Goal: Transaction & Acquisition: Subscribe to service/newsletter

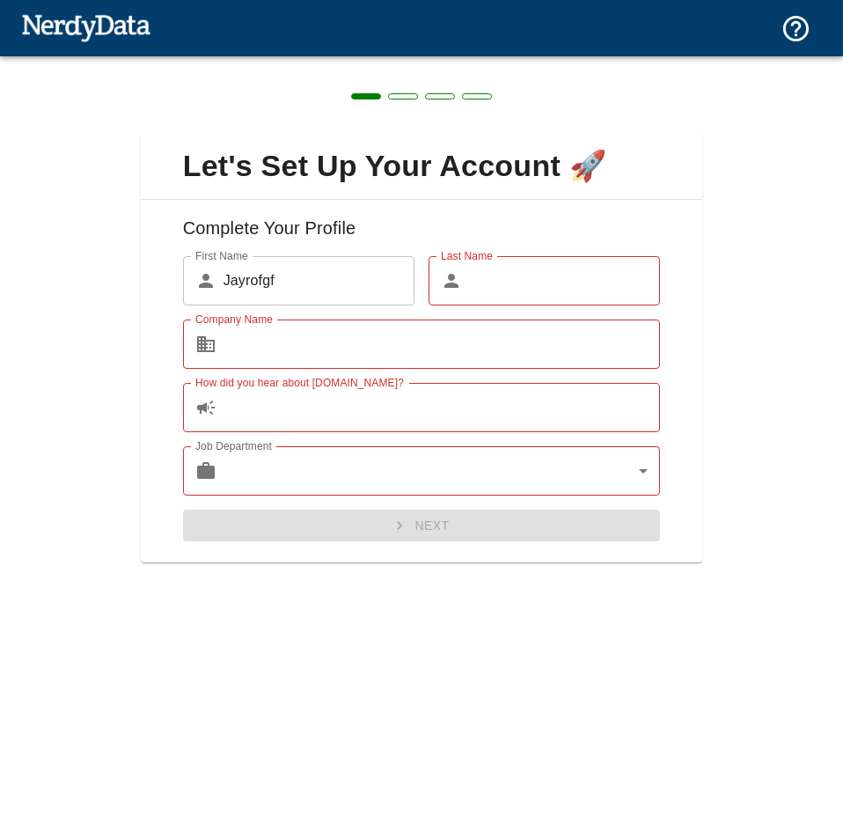
click at [734, 367] on div "Let's Set Up Your Account 🚀 Complete Your Profile First Name ​ [PERSON_NAME] Fi…" at bounding box center [421, 337] width 843 height 562
click at [253, 352] on input "Company Name" at bounding box center [442, 343] width 437 height 49
click at [371, 285] on input "Jayrofgf" at bounding box center [319, 280] width 191 height 49
type input "Jayro"
click at [466, 287] on div "​ Last Name" at bounding box center [544, 280] width 231 height 49
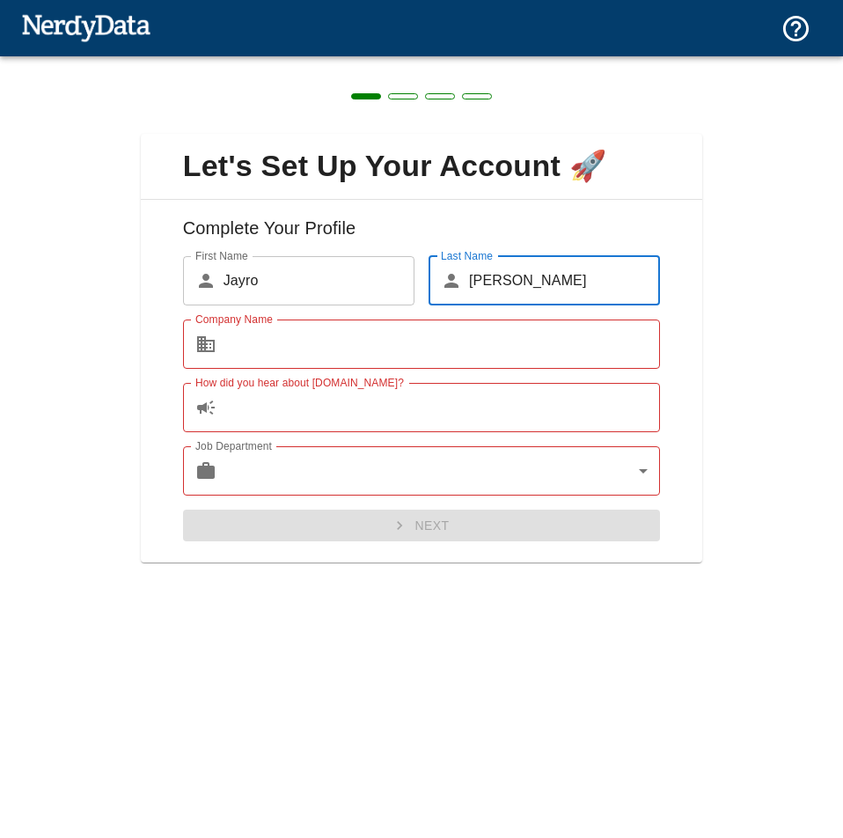
type input "[PERSON_NAME]"
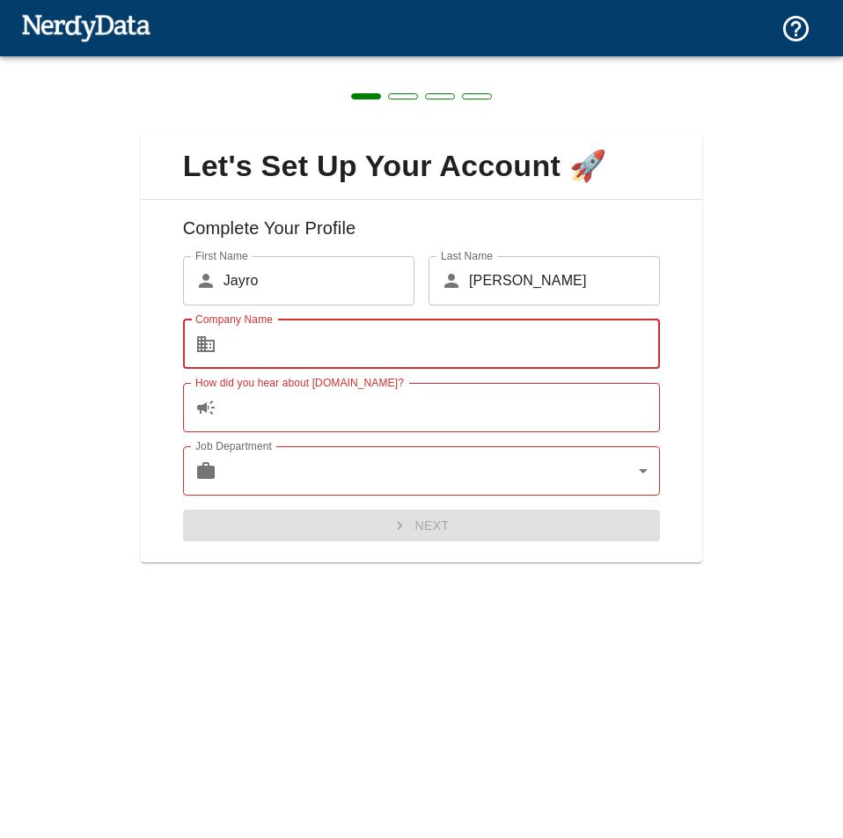
click at [459, 364] on input "Company Name" at bounding box center [442, 343] width 437 height 49
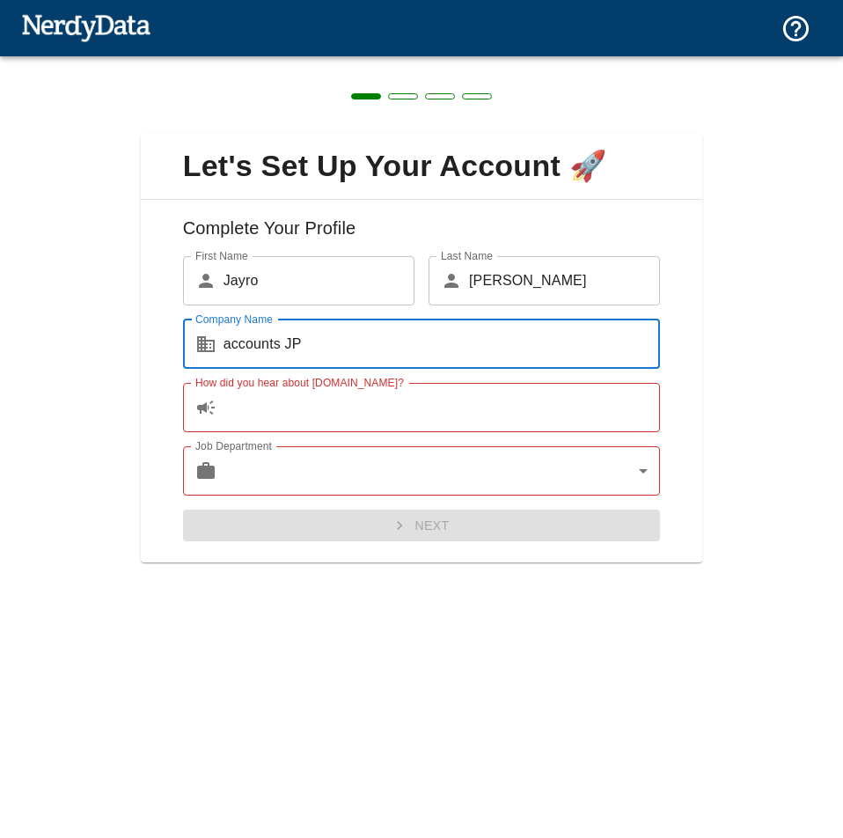
type input "accounts JP"
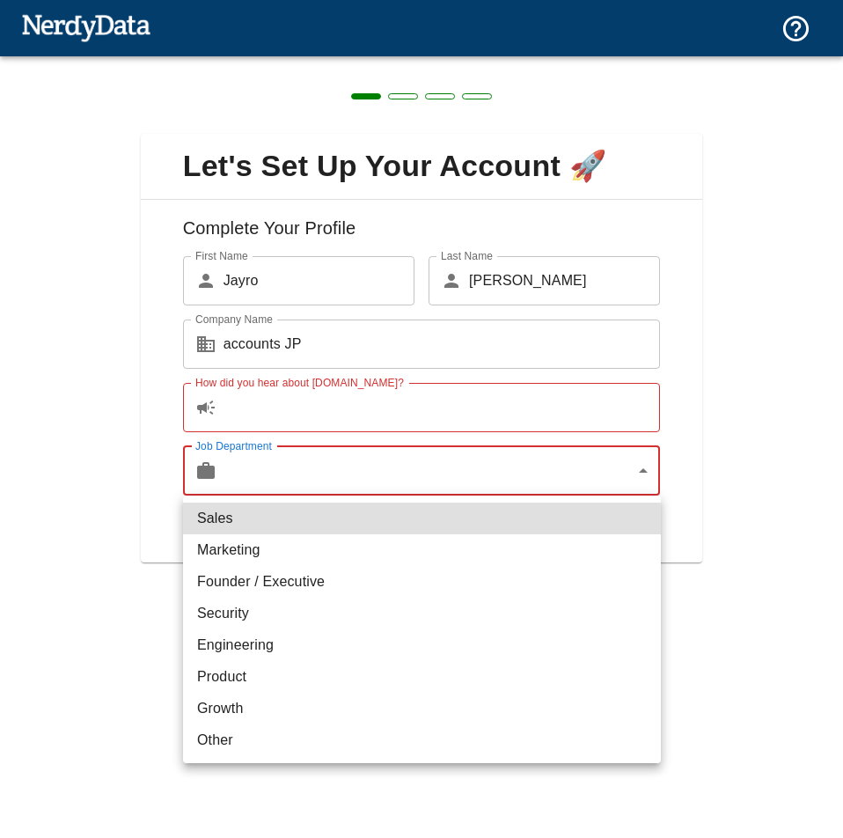
click at [406, 62] on body "Technologies Domains Pricing Products Create a Report Create a list of websites…" at bounding box center [421, 31] width 843 height 62
click at [253, 547] on li "Marketing" at bounding box center [422, 550] width 478 height 32
type input "marketing"
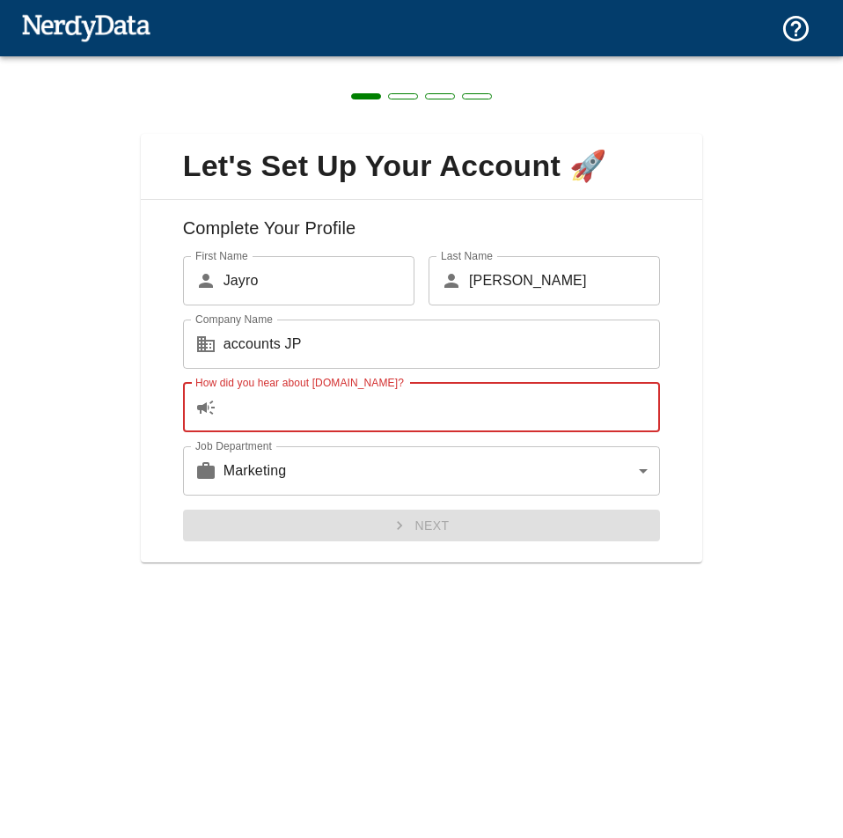
click at [303, 421] on input "How did you hear about [DOMAIN_NAME]?" at bounding box center [442, 407] width 437 height 49
click at [290, 392] on input "How did you hear about [DOMAIN_NAME]?" at bounding box center [442, 407] width 437 height 49
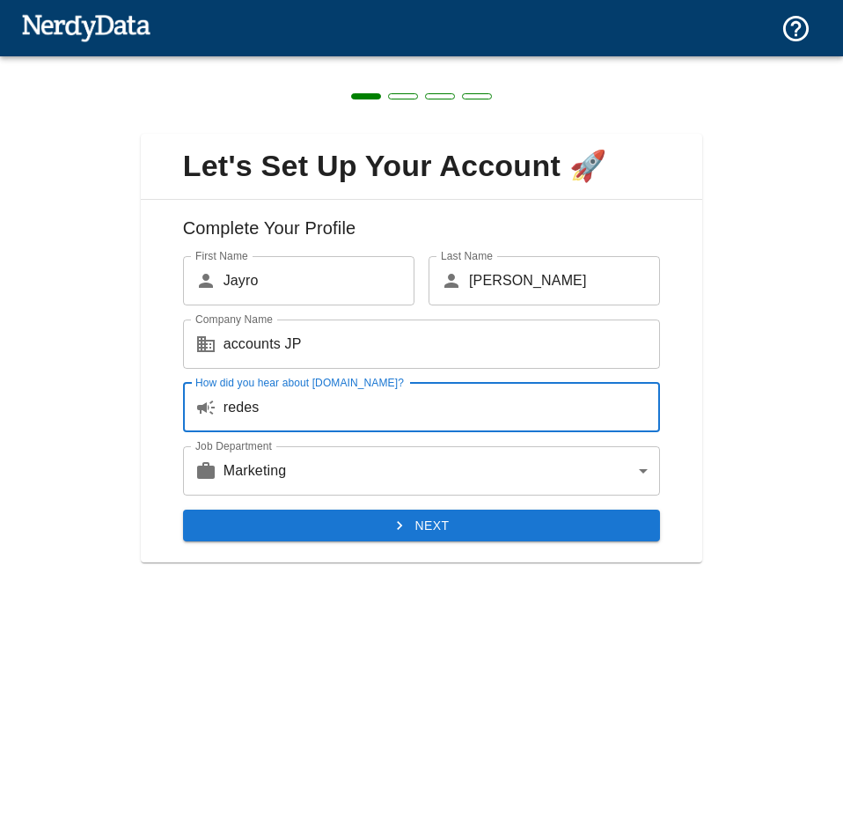
type input "redes"
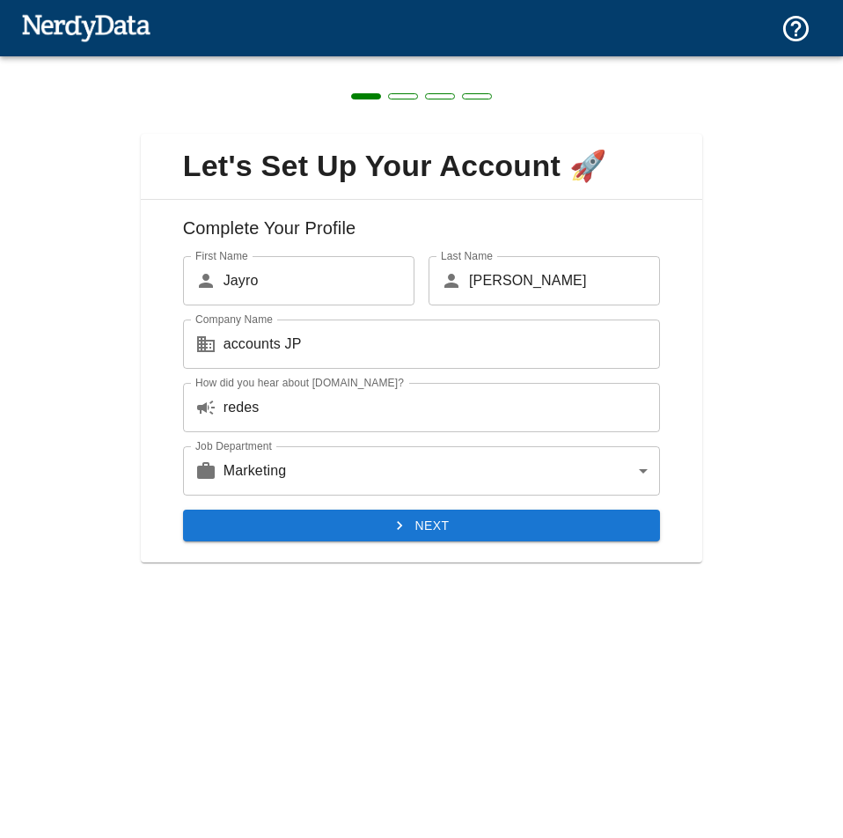
click at [369, 507] on div "Next" at bounding box center [415, 518] width 492 height 47
click at [371, 525] on button "Next" at bounding box center [422, 526] width 478 height 33
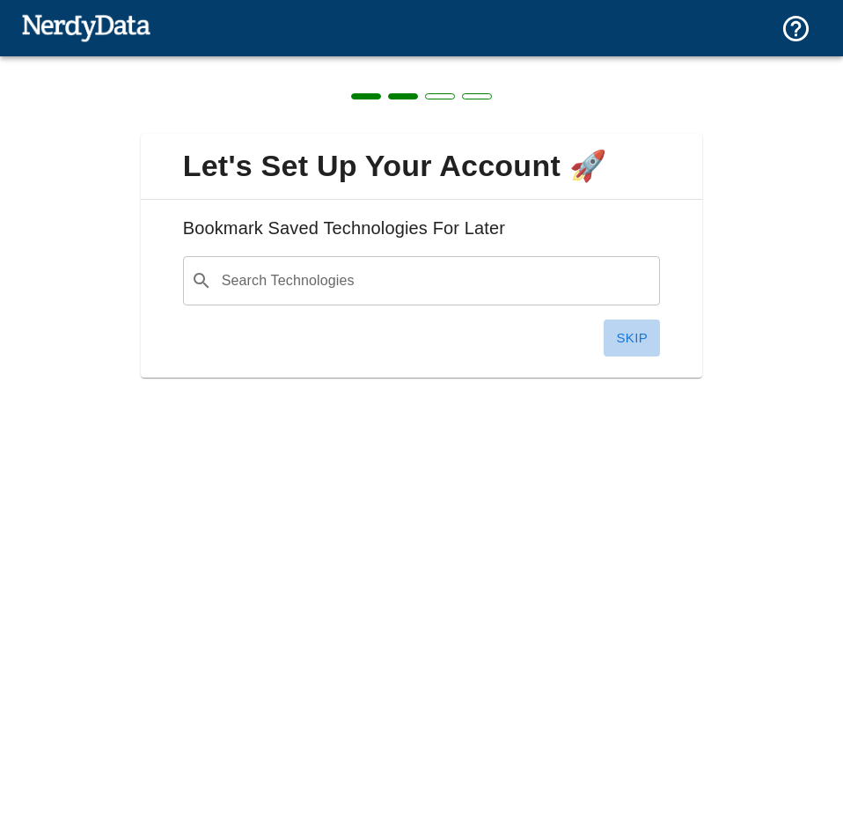
click at [619, 341] on button "Skip" at bounding box center [632, 337] width 56 height 37
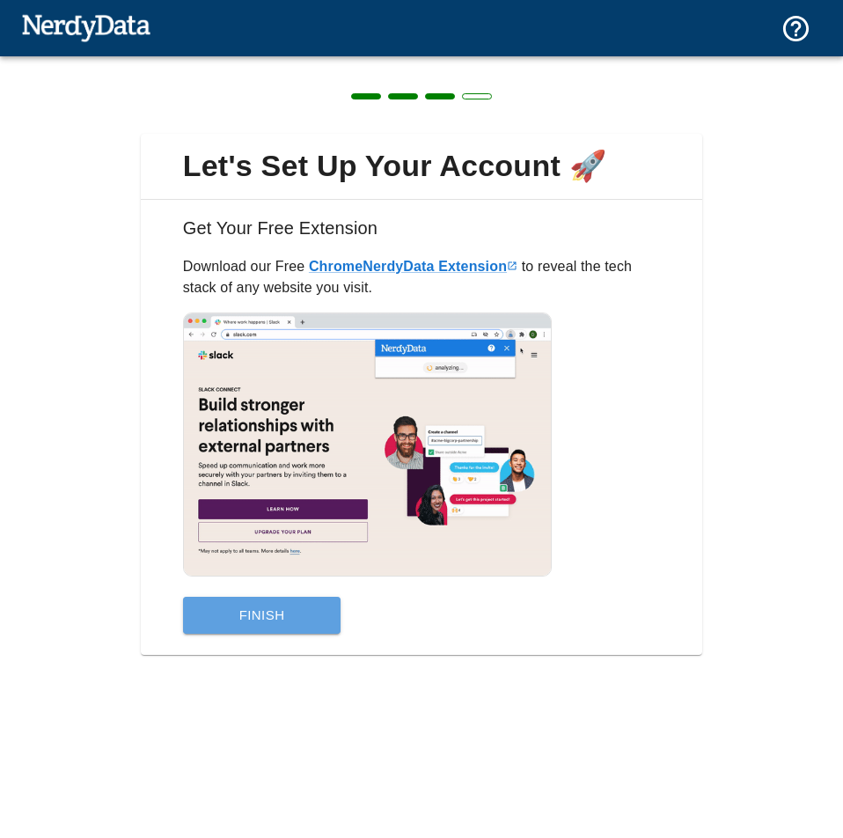
click at [247, 621] on button "Finish" at bounding box center [262, 615] width 158 height 37
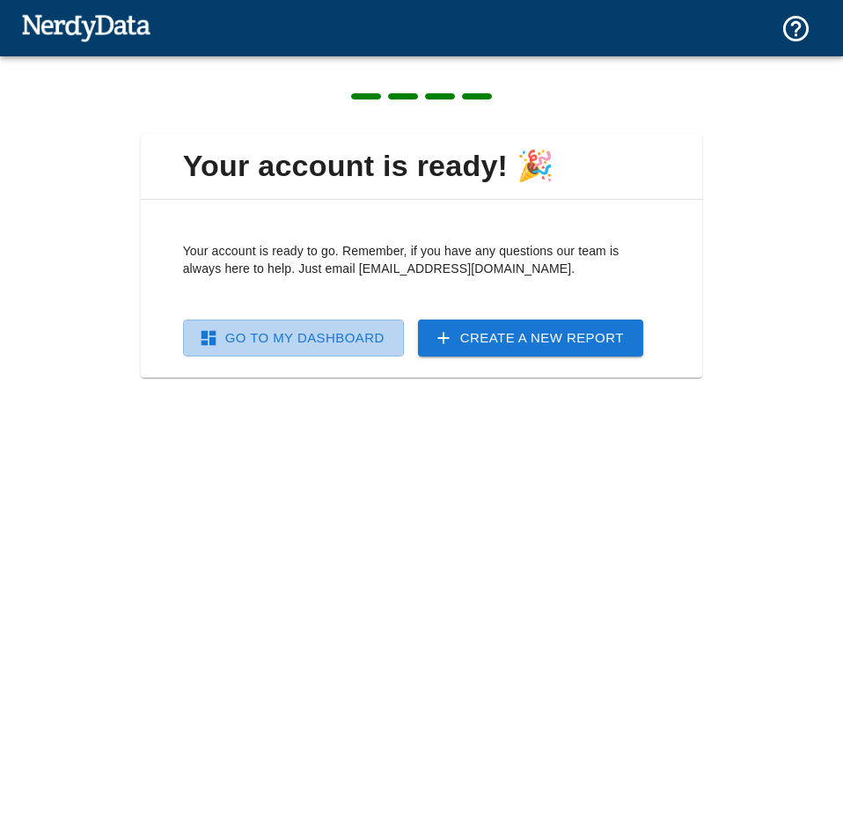
click at [343, 340] on link "Go To My Dashboard" at bounding box center [293, 337] width 221 height 37
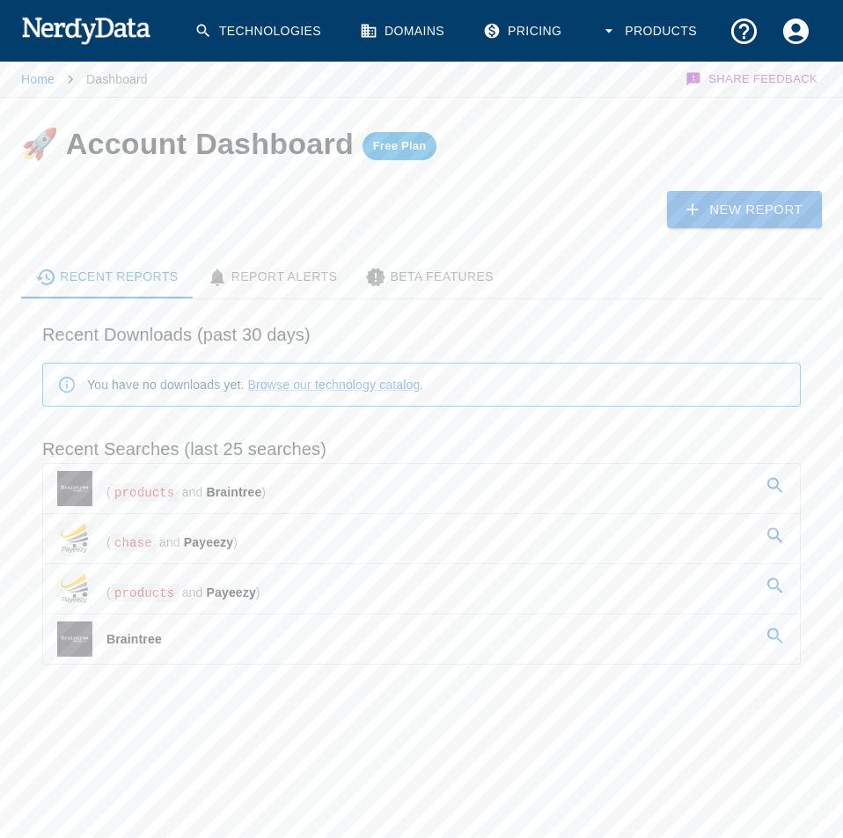
click at [537, 35] on link "Pricing" at bounding box center [524, 31] width 103 height 52
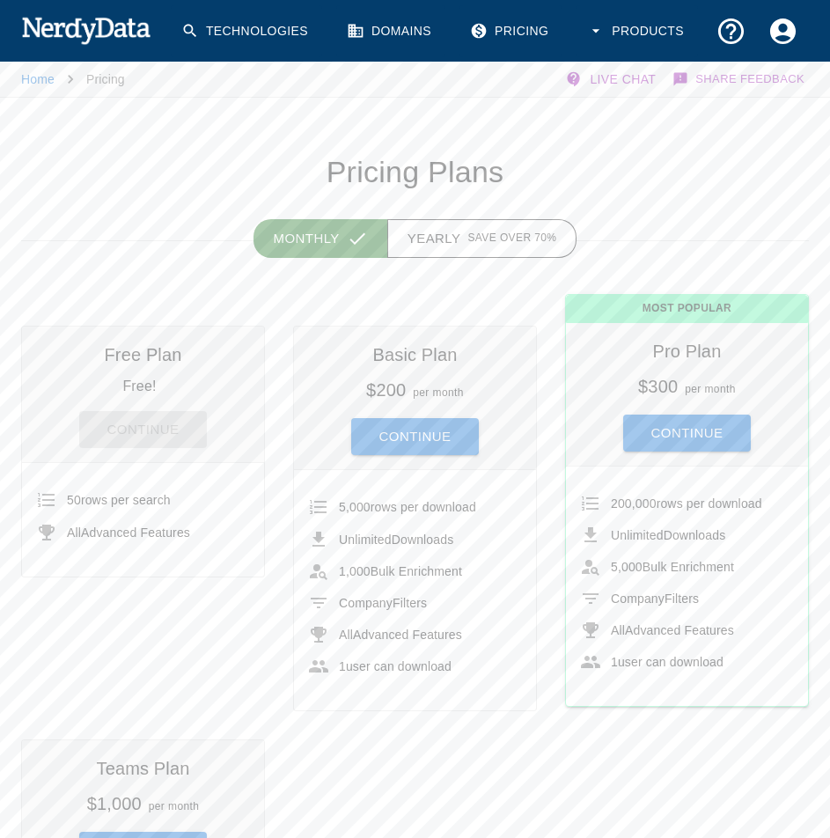
click at [444, 439] on button "Continue" at bounding box center [415, 436] width 128 height 37
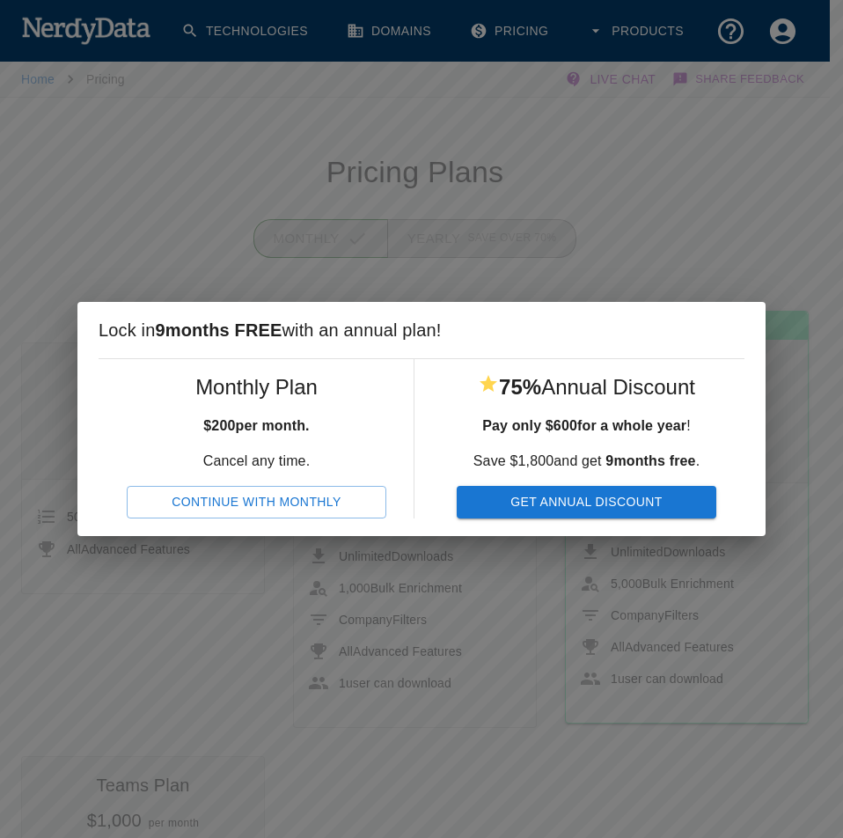
drag, startPoint x: 237, startPoint y: 491, endPoint x: 196, endPoint y: 492, distance: 40.5
click at [237, 492] on button "Continue With Monthly" at bounding box center [257, 502] width 260 height 33
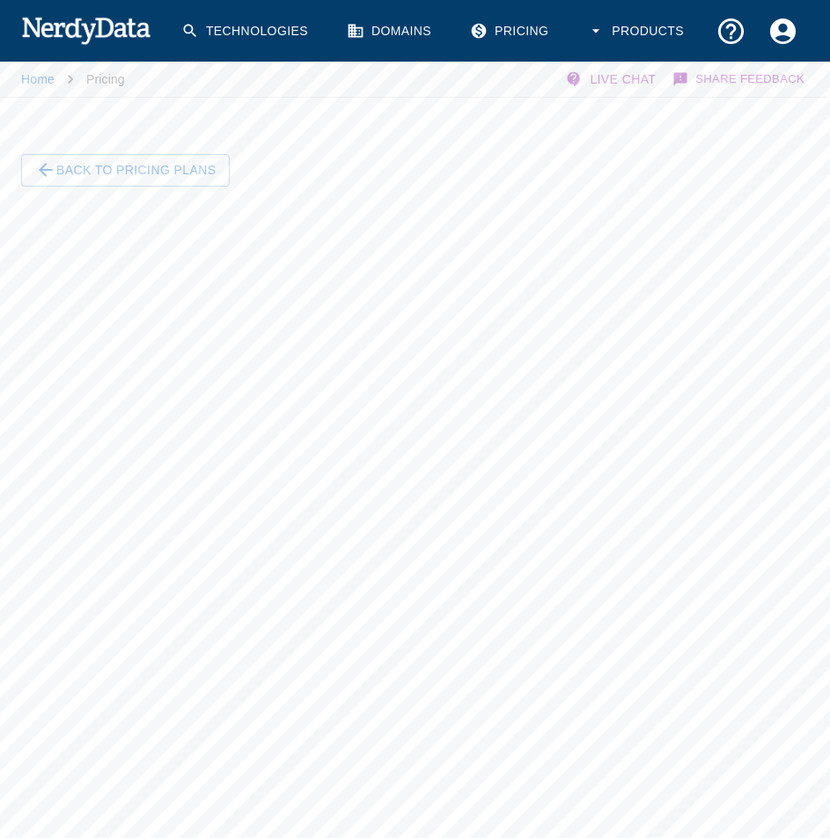
click at [68, 32] on img at bounding box center [85, 29] width 129 height 35
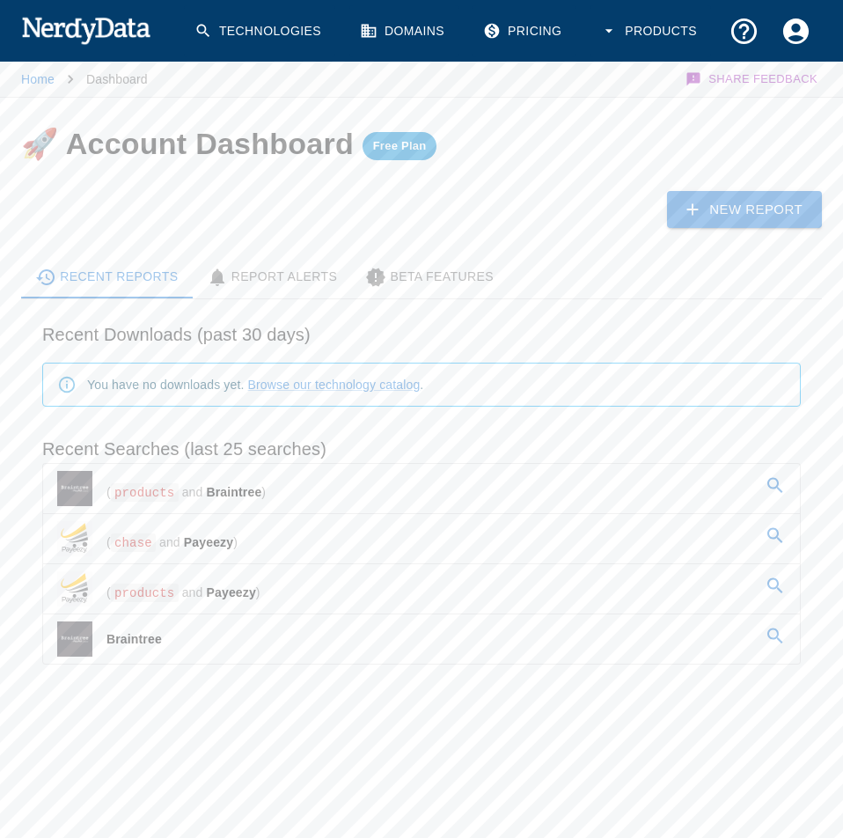
click at [210, 389] on div "You have no downloads yet. Browse our technology catalog ." at bounding box center [255, 385] width 336 height 32
